Goal: Task Accomplishment & Management: Use online tool/utility

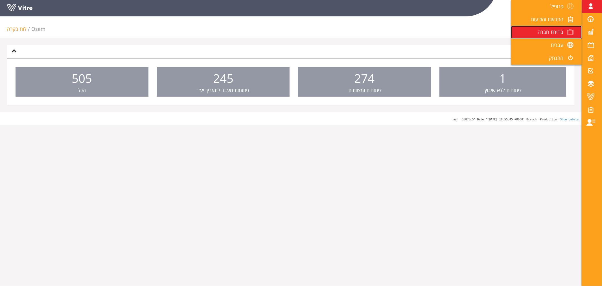
click at [554, 31] on span "בחירת חברה" at bounding box center [550, 31] width 26 height 7
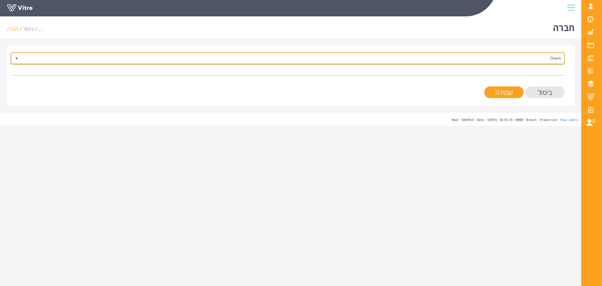
click at [526, 58] on span "Osem" at bounding box center [292, 58] width 543 height 10
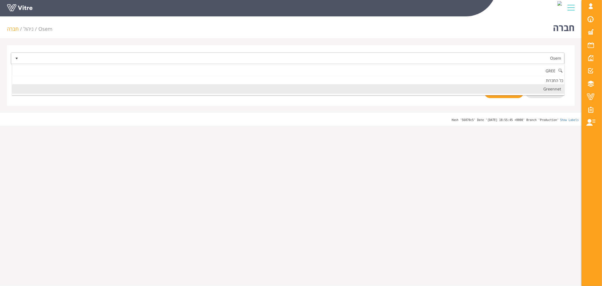
click at [546, 89] on li "Greennet" at bounding box center [288, 89] width 552 height 10
type input "GREE"
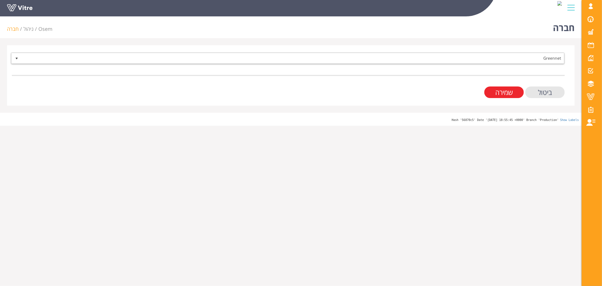
click at [509, 92] on input "שמירה" at bounding box center [503, 92] width 39 height 12
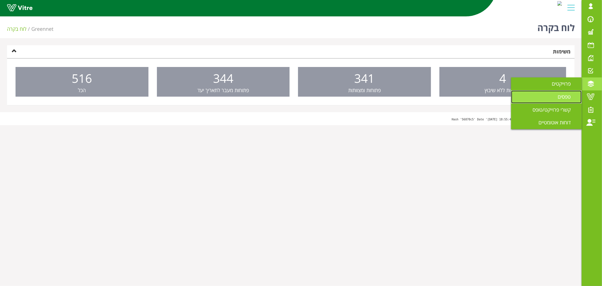
click at [567, 95] on span "טפסים" at bounding box center [567, 96] width 20 height 7
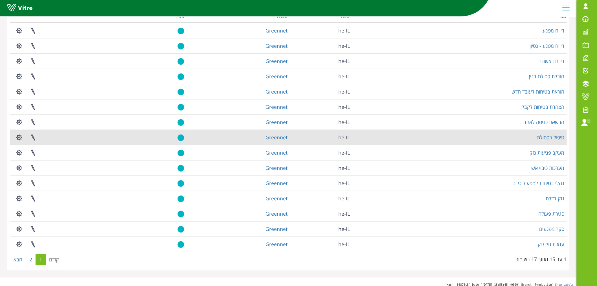
scroll to position [52, 0]
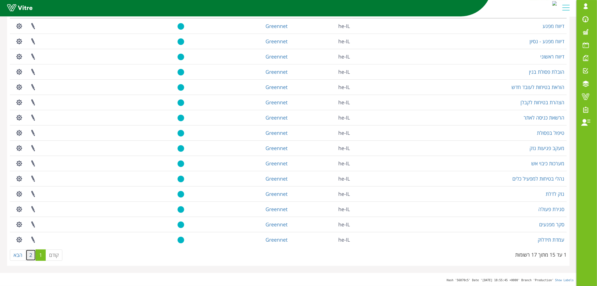
click at [30, 255] on link "2" at bounding box center [31, 254] width 10 height 11
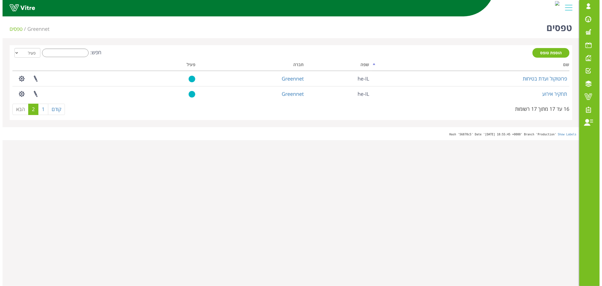
scroll to position [0, 0]
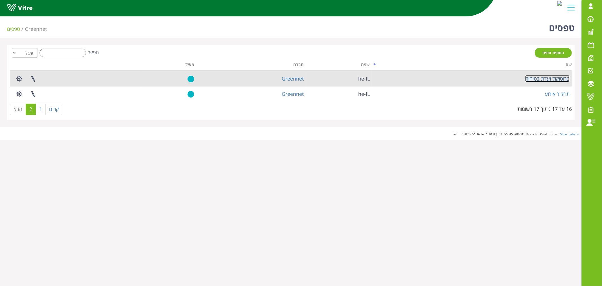
click at [549, 76] on link "פרוטוקול ועדת בטיחות" at bounding box center [547, 78] width 44 height 7
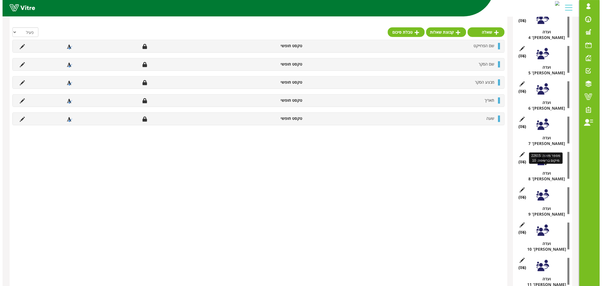
scroll to position [231, 0]
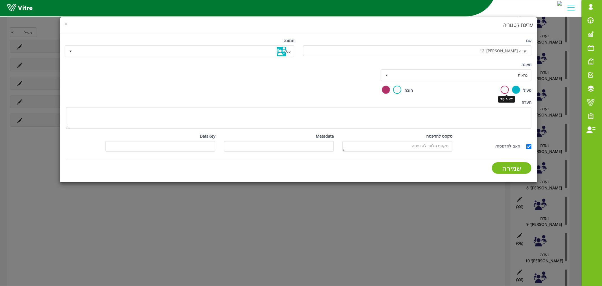
click at [505, 89] on label at bounding box center [505, 89] width 8 height 8
click at [0, 0] on input "radio" at bounding box center [0, 0] width 0 height 0
click at [515, 168] on input "שמירה" at bounding box center [511, 168] width 39 height 12
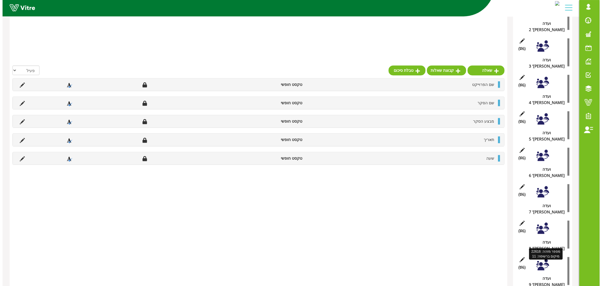
scroll to position [210, 0]
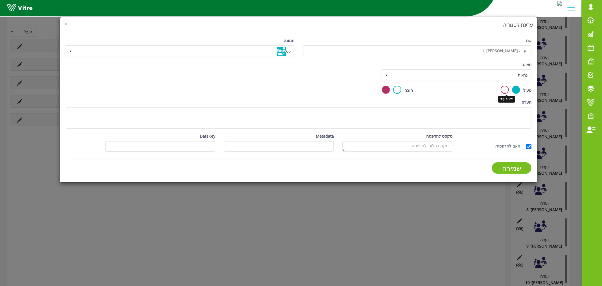
click at [505, 89] on label at bounding box center [505, 89] width 8 height 8
click at [0, 0] on input "radio" at bounding box center [0, 0] width 0 height 0
click at [510, 167] on input "שמירה" at bounding box center [511, 168] width 39 height 12
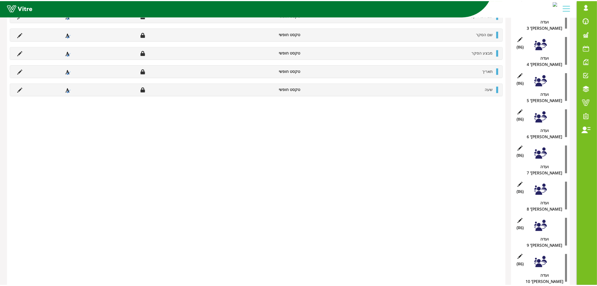
scroll to position [179, 0]
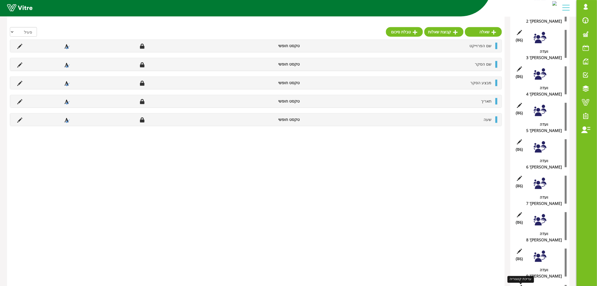
click at [518, 285] on icon at bounding box center [519, 287] width 7 height 5
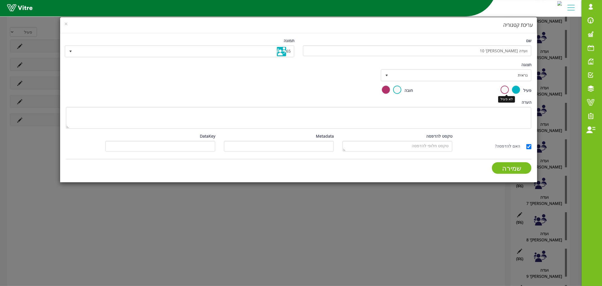
click at [506, 89] on label at bounding box center [505, 89] width 8 height 8
click at [0, 0] on input "radio" at bounding box center [0, 0] width 0 height 0
click at [513, 168] on input "שמירה" at bounding box center [511, 168] width 39 height 12
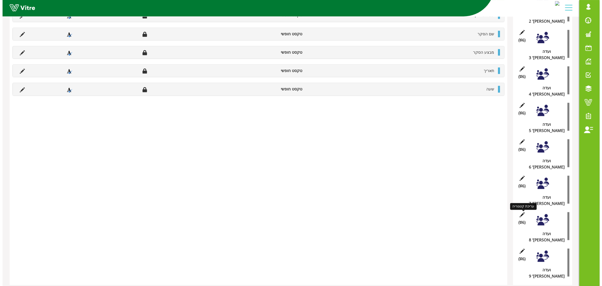
scroll to position [149, 0]
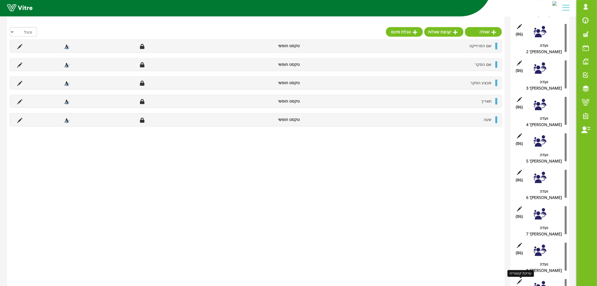
click at [521, 279] on icon at bounding box center [519, 281] width 7 height 5
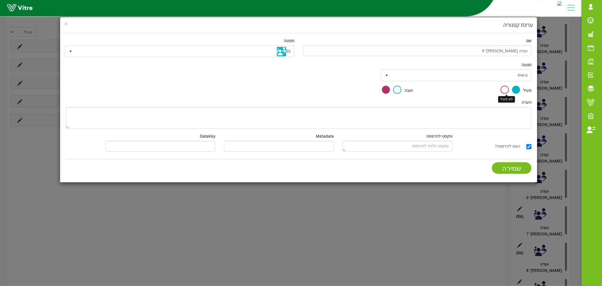
click at [507, 89] on label at bounding box center [505, 89] width 8 height 8
click at [0, 0] on input "radio" at bounding box center [0, 0] width 0 height 0
click at [506, 165] on input "שמירה" at bounding box center [511, 168] width 39 height 12
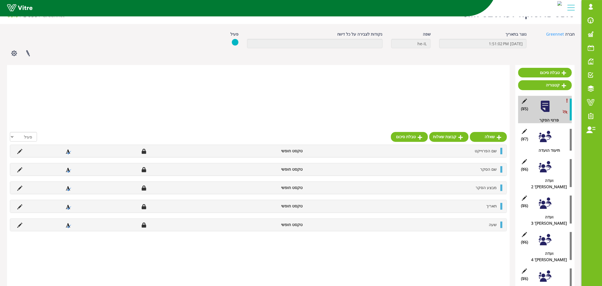
scroll to position [119, 0]
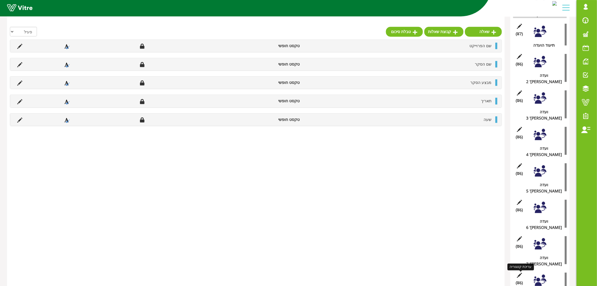
click at [519, 272] on icon at bounding box center [519, 274] width 7 height 5
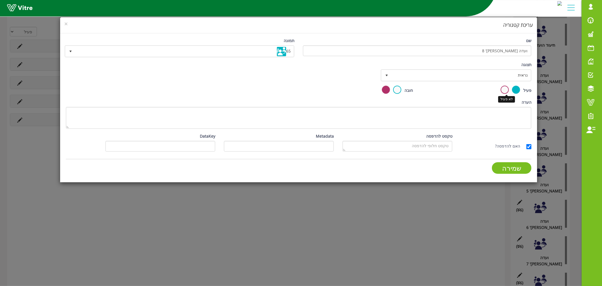
click at [505, 90] on label at bounding box center [505, 89] width 8 height 8
click at [0, 0] on input "radio" at bounding box center [0, 0] width 0 height 0
click at [514, 166] on input "שמירה" at bounding box center [511, 168] width 39 height 12
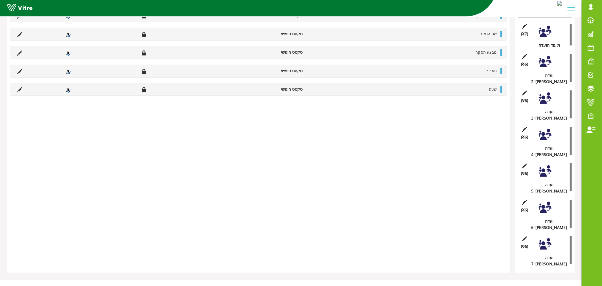
scroll to position [89, 0]
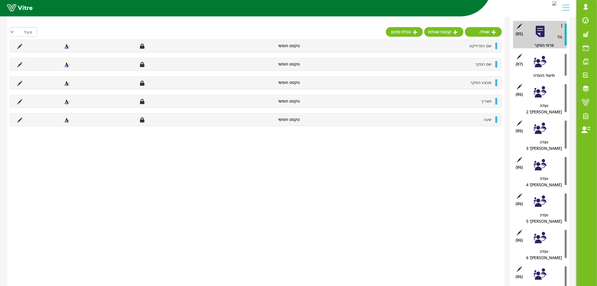
click at [520, 266] on icon at bounding box center [519, 268] width 7 height 5
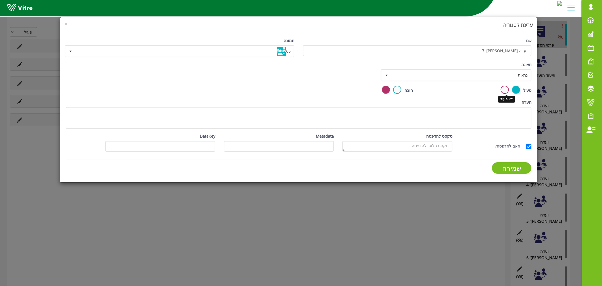
click at [505, 86] on label at bounding box center [505, 89] width 8 height 8
click at [0, 0] on input "radio" at bounding box center [0, 0] width 0 height 0
click at [507, 168] on input "שמירה" at bounding box center [511, 168] width 39 height 12
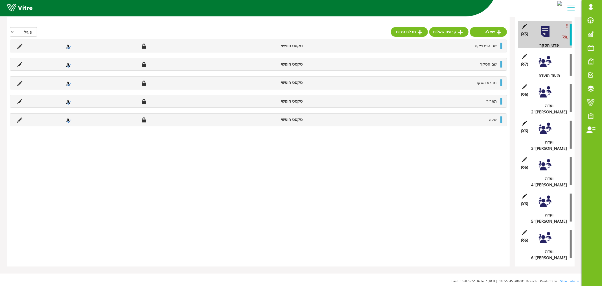
scroll to position [58, 0]
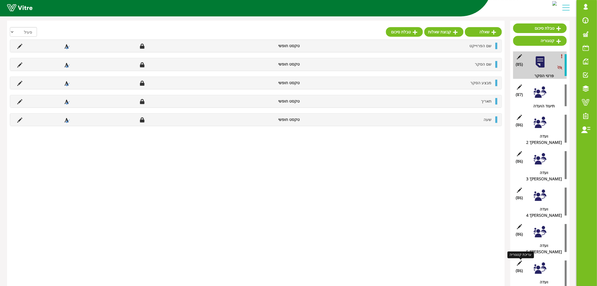
click at [519, 260] on icon at bounding box center [519, 262] width 7 height 5
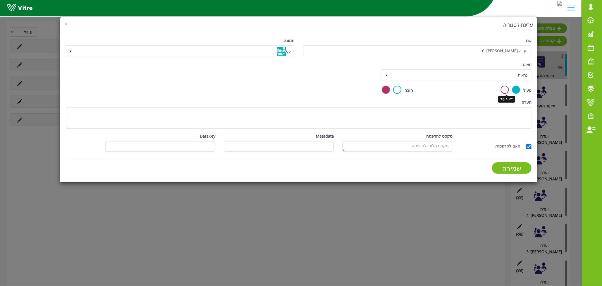
click at [506, 89] on label at bounding box center [505, 89] width 8 height 8
click at [0, 0] on input "radio" at bounding box center [0, 0] width 0 height 0
click at [511, 166] on input "שמירה" at bounding box center [511, 168] width 39 height 12
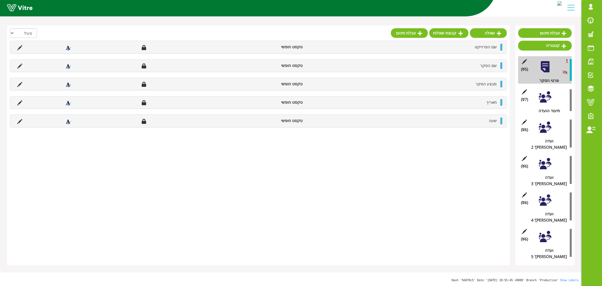
scroll to position [28, 0]
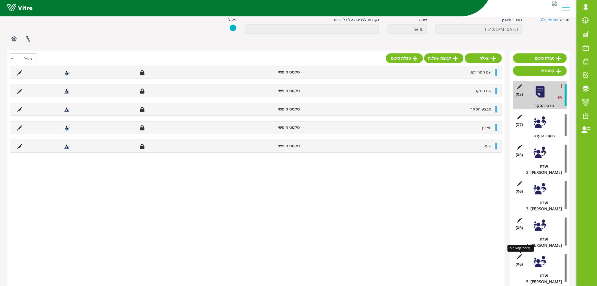
click at [521, 254] on icon at bounding box center [519, 256] width 7 height 5
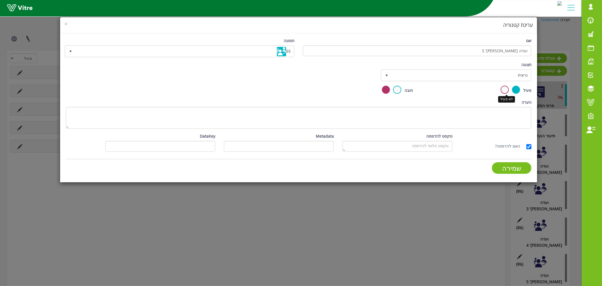
click at [506, 91] on label at bounding box center [505, 89] width 8 height 8
click at [0, 0] on input "radio" at bounding box center [0, 0] width 0 height 0
click at [503, 167] on input "שמירה" at bounding box center [511, 168] width 39 height 12
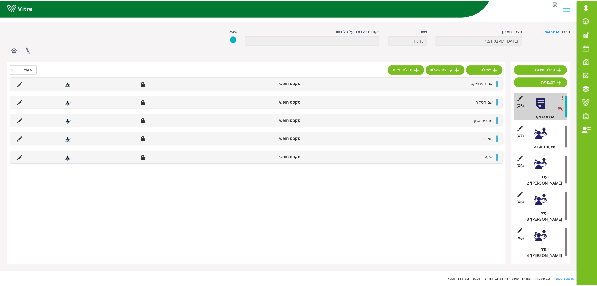
scroll to position [14, 0]
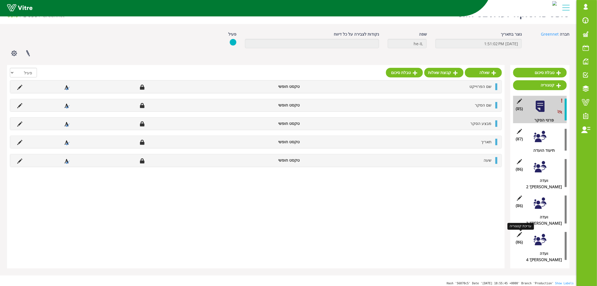
click at [519, 232] on icon at bounding box center [519, 234] width 7 height 5
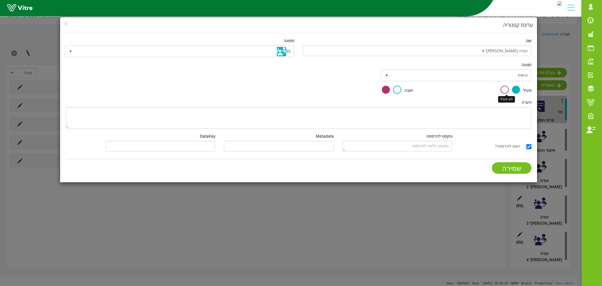
click at [504, 87] on label at bounding box center [505, 89] width 8 height 8
click at [0, 0] on input "radio" at bounding box center [0, 0] width 0 height 0
click at [512, 167] on input "שמירה" at bounding box center [511, 168] width 39 height 12
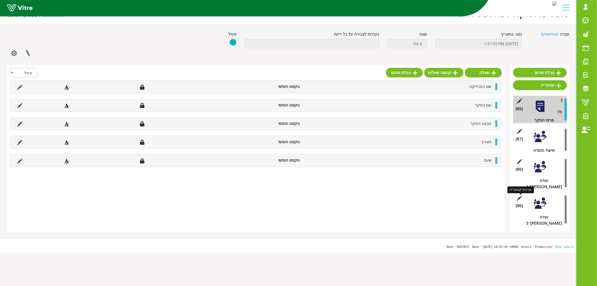
click at [519, 195] on icon at bounding box center [519, 197] width 7 height 5
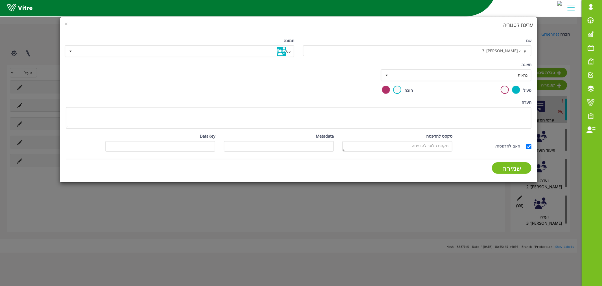
click at [507, 89] on label at bounding box center [505, 89] width 8 height 8
click at [0, 0] on input "radio" at bounding box center [0, 0] width 0 height 0
click at [510, 170] on input "שמירה" at bounding box center [511, 168] width 39 height 12
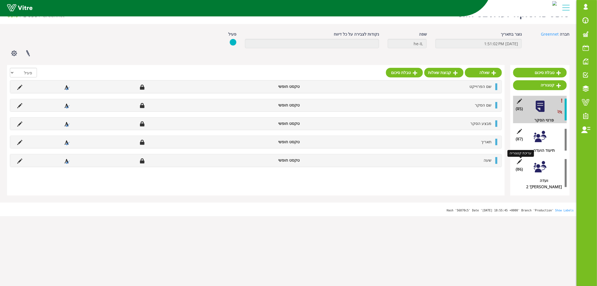
click at [518, 161] on icon at bounding box center [519, 161] width 7 height 5
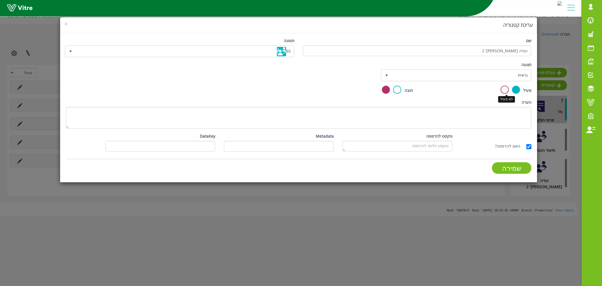
click at [505, 88] on label at bounding box center [505, 89] width 8 height 8
click at [0, 0] on input "radio" at bounding box center [0, 0] width 0 height 0
click at [513, 165] on input "שמירה" at bounding box center [511, 168] width 39 height 12
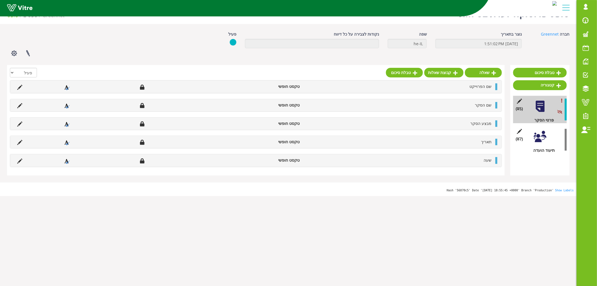
scroll to position [0, 0]
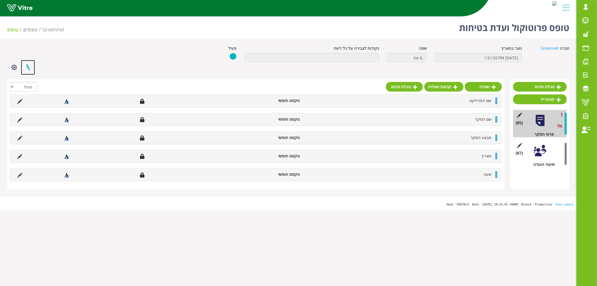
click at [28, 67] on link at bounding box center [28, 67] width 14 height 15
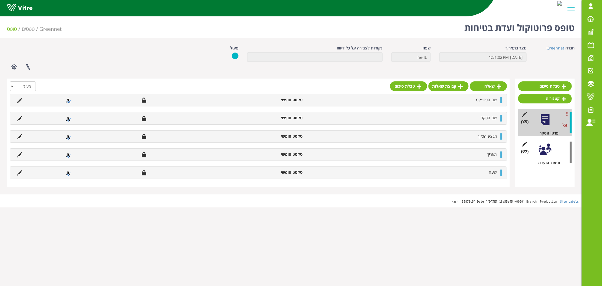
click at [547, 150] on div at bounding box center [545, 149] width 13 height 13
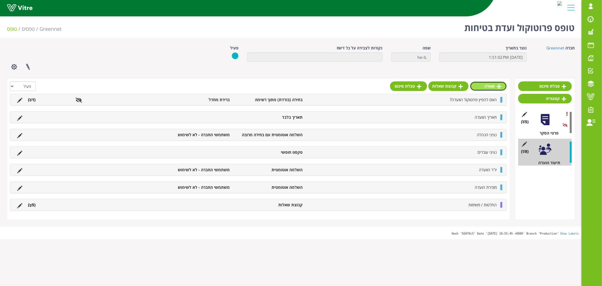
click at [499, 86] on icon at bounding box center [499, 86] width 5 height 5
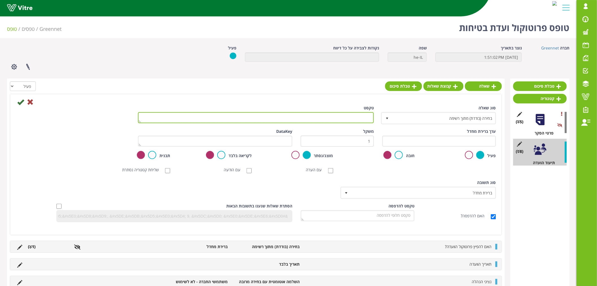
click at [368, 119] on textarea "טקסט" at bounding box center [256, 117] width 236 height 11
type textarea "מספר ועדה"
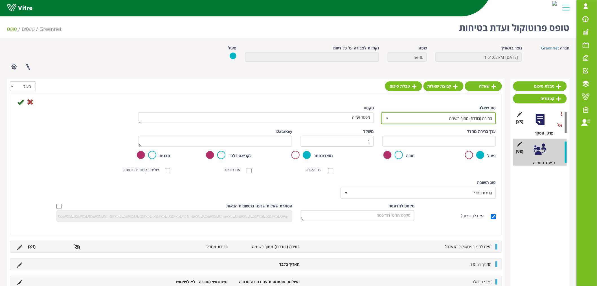
click at [383, 119] on span "select" at bounding box center [387, 118] width 10 height 10
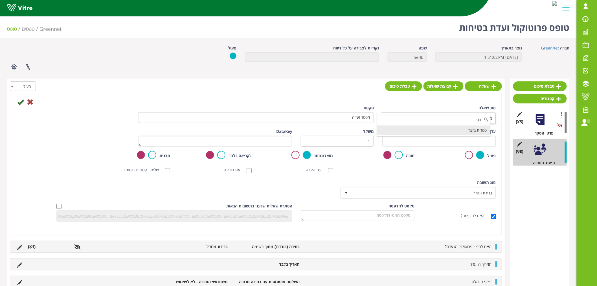
click at [463, 130] on li "ספרות בלבד" at bounding box center [433, 130] width 113 height 10
type input "ספ"
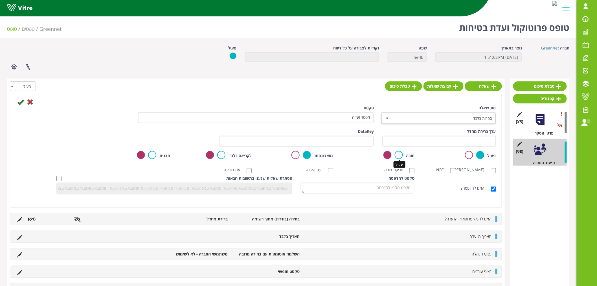
click at [400, 156] on label at bounding box center [399, 155] width 8 height 8
click at [0, 0] on input "radio" at bounding box center [0, 0] width 0 height 0
click at [21, 102] on icon at bounding box center [20, 101] width 7 height 7
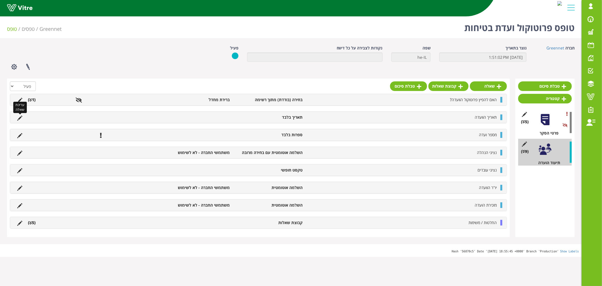
click at [19, 118] on icon at bounding box center [19, 117] width 5 height 5
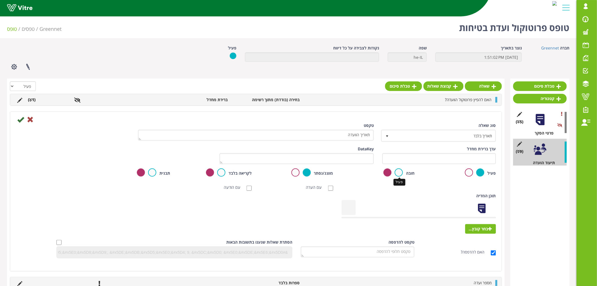
click at [399, 173] on label at bounding box center [399, 172] width 8 height 8
click at [0, 0] on input "radio" at bounding box center [0, 0] width 0 height 0
click at [19, 120] on icon at bounding box center [20, 119] width 7 height 7
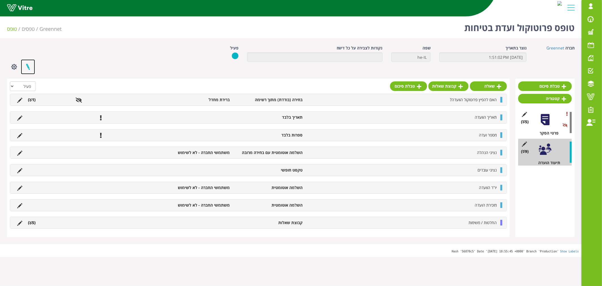
click at [28, 65] on link at bounding box center [28, 66] width 14 height 15
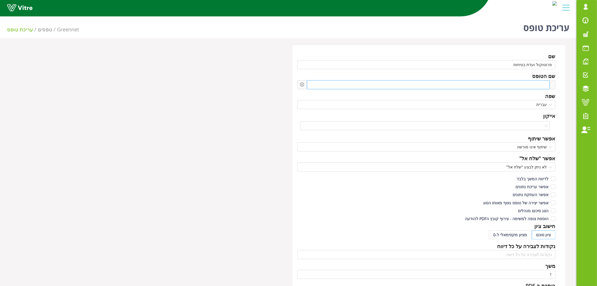
click at [531, 84] on span at bounding box center [522, 85] width 48 height 6
click at [302, 84] on icon "plus-circle" at bounding box center [302, 84] width 4 height 4
click at [321, 89] on input "search" at bounding box center [350, 89] width 69 height 8
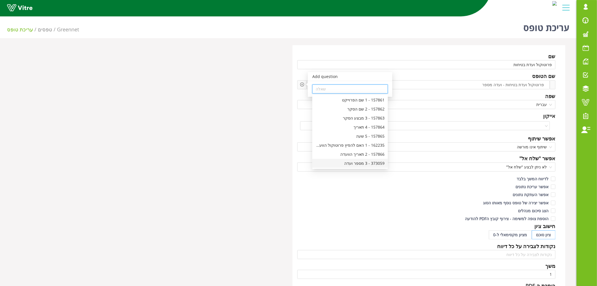
click at [356, 162] on div "373059 - 3 מספר ועדה" at bounding box center [350, 163] width 69 height 6
type input "373059 - 3 מספר ועדה"
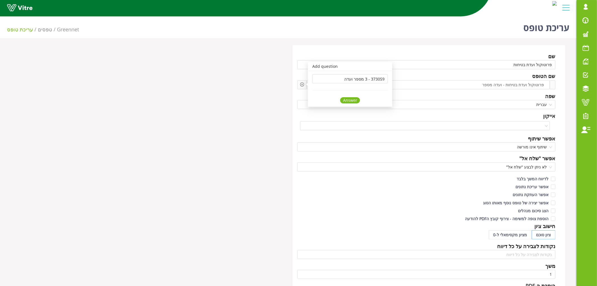
click at [348, 100] on div "Answer" at bounding box center [350, 100] width 20 height 6
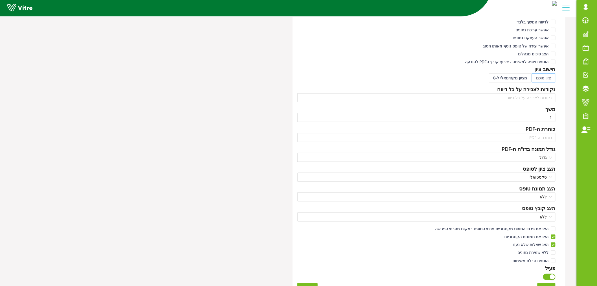
scroll to position [188, 0]
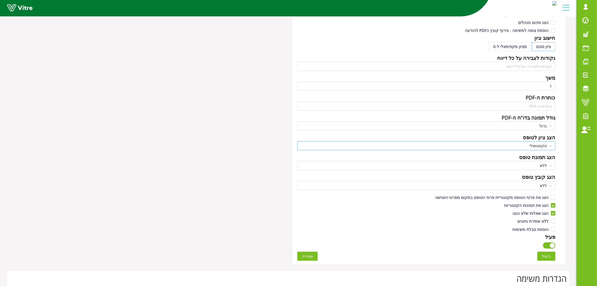
click at [551, 146] on span "טקסטואלי" at bounding box center [426, 145] width 251 height 8
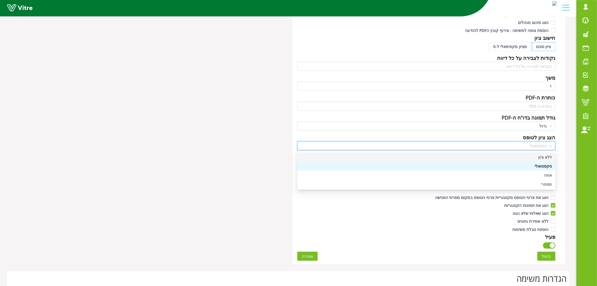
click at [548, 156] on div "ללא ציון" at bounding box center [426, 157] width 251 height 6
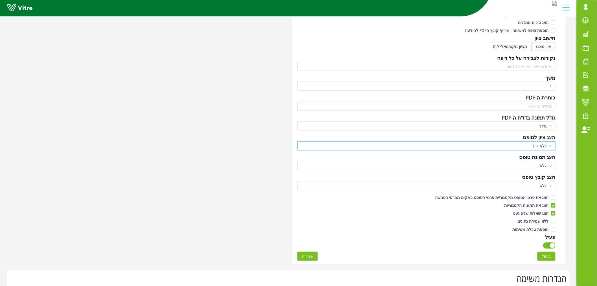
click at [564, 141] on div "שם פרוטוקול ועדת בטיחות שם הטופס פרוטוקול ועדת בטיחות - ועדה מספר Answer-3 מספר…" at bounding box center [429, 60] width 273 height 407
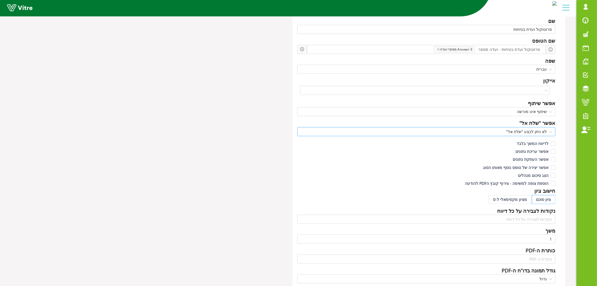
scroll to position [0, 0]
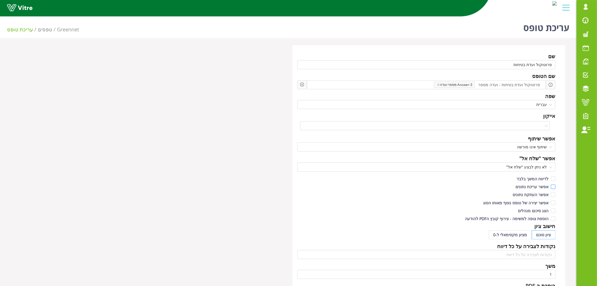
click at [554, 187] on input "אפשר עריכת נתונים" at bounding box center [552, 187] width 5 height 5
checkbox input "true"
click at [555, 194] on input "אפשר העתקת נתונים" at bounding box center [552, 195] width 5 height 5
checkbox input "true"
click at [552, 218] on input "הוספת צופה למשימה - צירוף קובץ הPDF להודעה" at bounding box center [552, 219] width 5 height 5
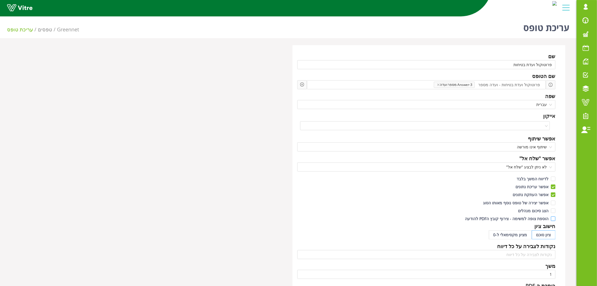
checkbox input "true"
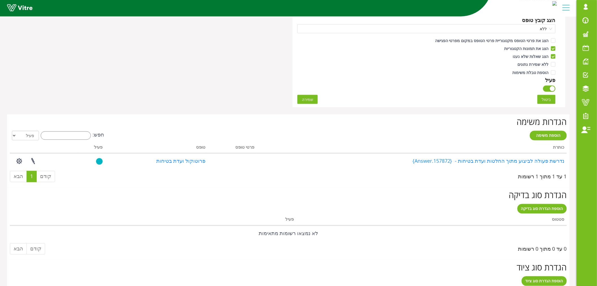
scroll to position [345, 0]
click at [308, 99] on span "שמירה" at bounding box center [307, 99] width 11 height 6
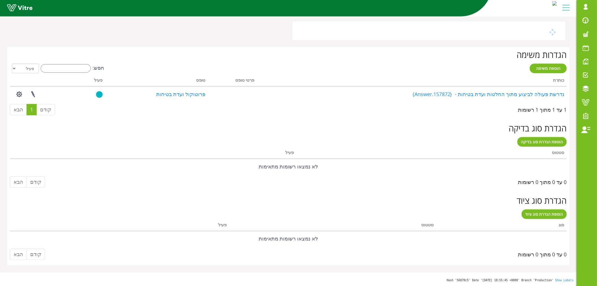
scroll to position [0, 0]
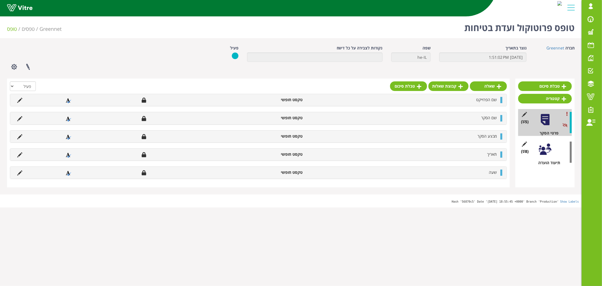
click at [543, 148] on div at bounding box center [545, 149] width 13 height 13
